Goal: Task Accomplishment & Management: Use online tool/utility

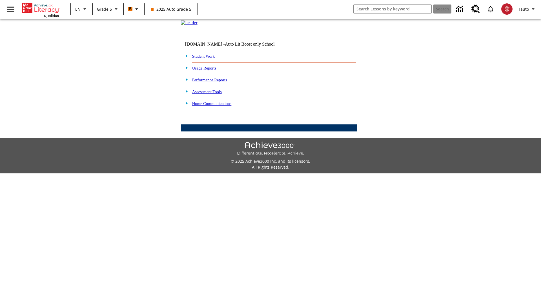
click at [207, 59] on link "Student Work" at bounding box center [203, 56] width 23 height 5
select select "/options/reports/?report_id=12&atype=21&section=2"
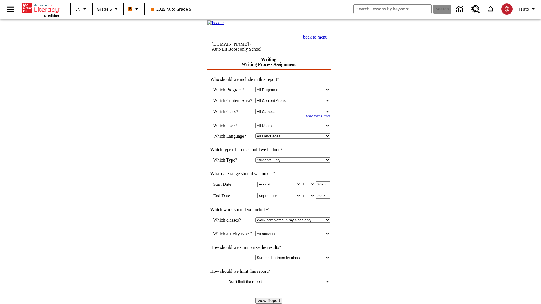
click at [294, 114] on select "Select a Class: All Classes 2025 Auto Grade 5 OL 2025 Auto Grade 6" at bounding box center [292, 111] width 75 height 5
select select "11133131"
